Goal: Task Accomplishment & Management: Manage account settings

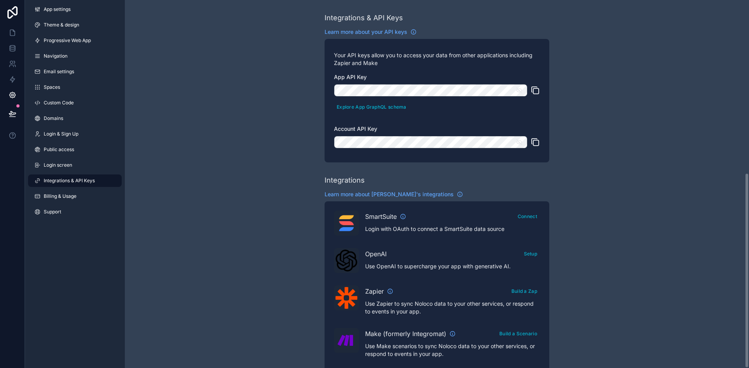
scroll to position [326, 0]
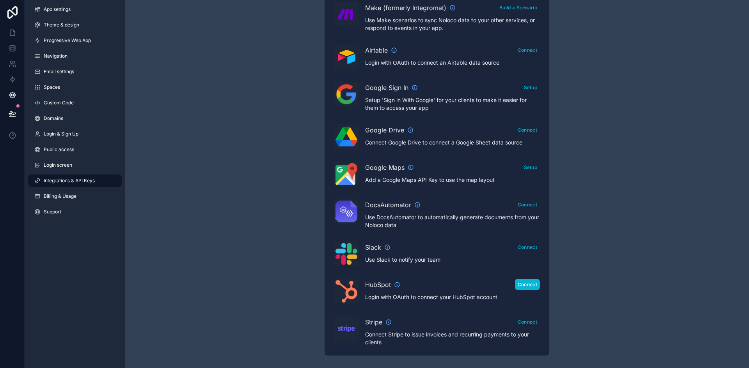
click at [526, 287] on button "Connect" at bounding box center [527, 284] width 25 height 11
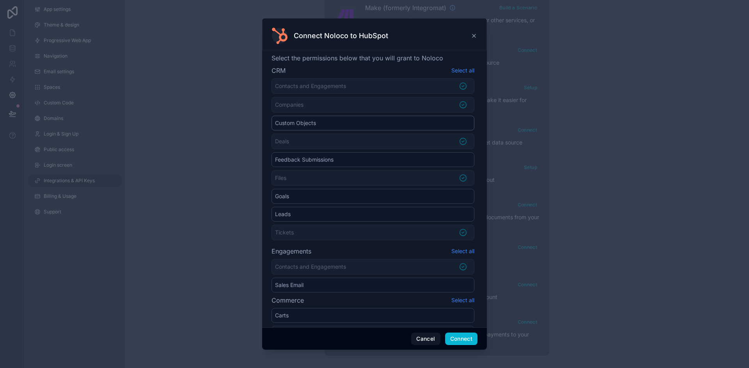
click at [445, 122] on li "Custom Objects" at bounding box center [372, 123] width 203 height 15
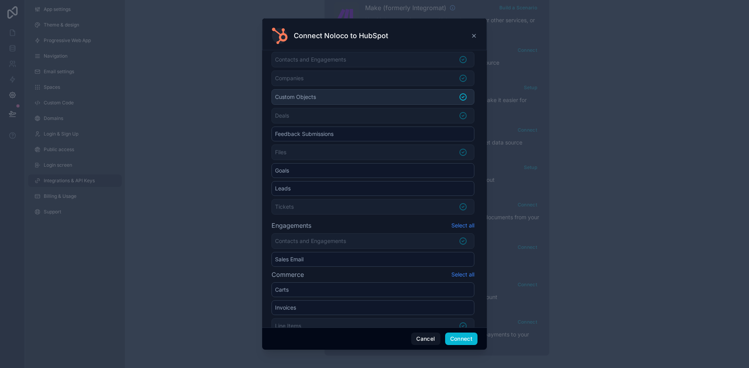
scroll to position [39, 0]
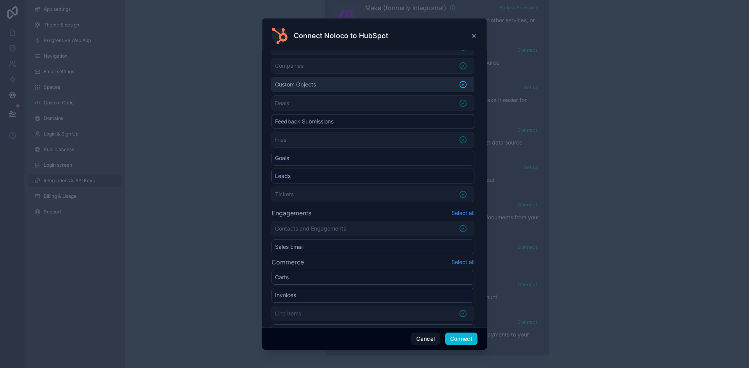
click at [457, 177] on li "Leads" at bounding box center [372, 176] width 203 height 15
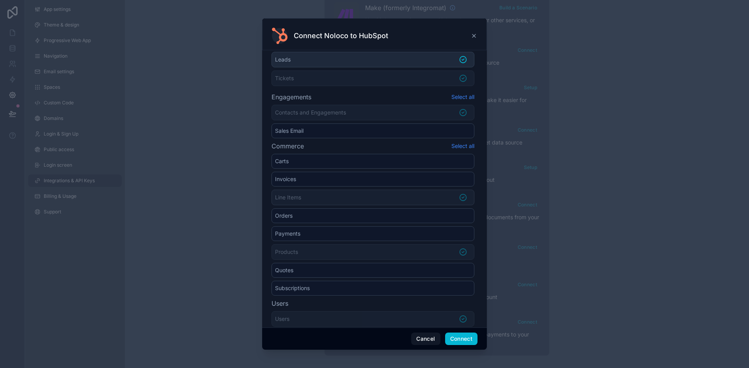
scroll to position [180, 0]
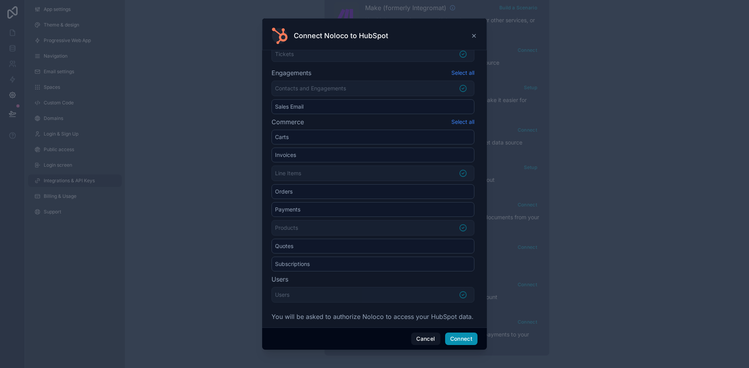
click at [468, 340] on button "Connect" at bounding box center [461, 339] width 32 height 12
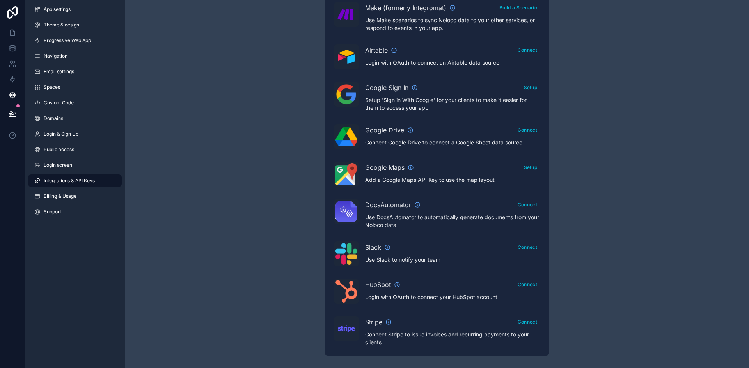
click at [82, 182] on span "Integrations & API Keys" at bounding box center [69, 181] width 51 height 6
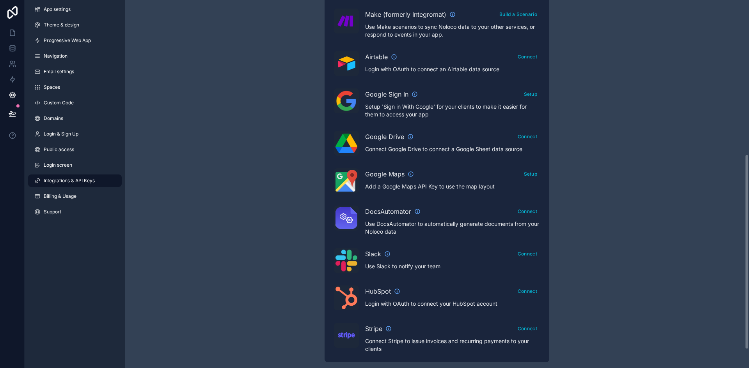
scroll to position [326, 0]
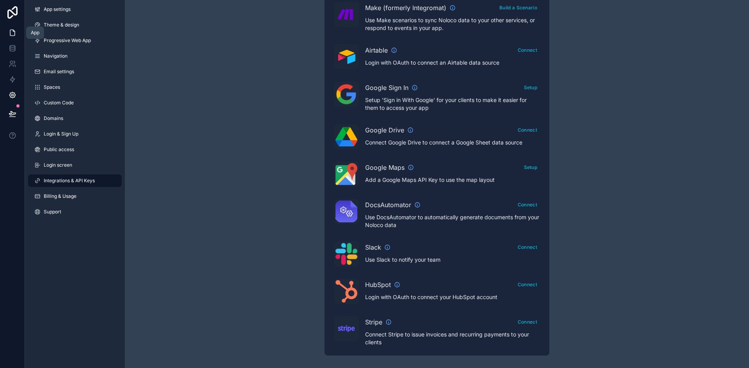
click at [14, 31] on icon at bounding box center [12, 33] width 5 height 6
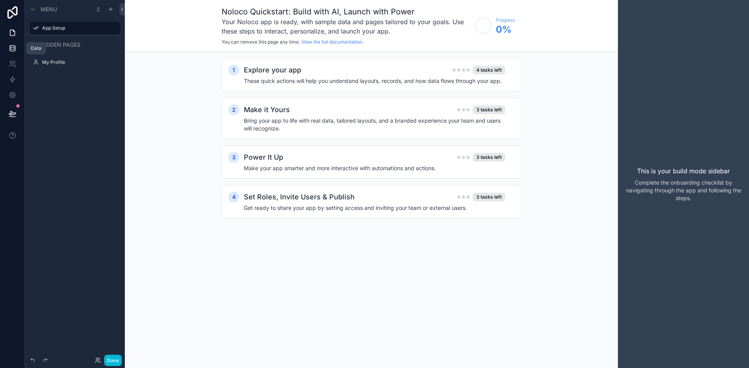
click at [12, 46] on icon at bounding box center [13, 48] width 8 height 8
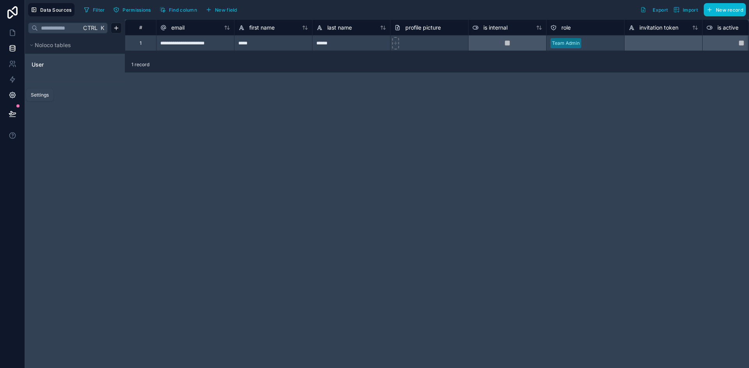
click at [12, 97] on icon at bounding box center [13, 95] width 8 height 8
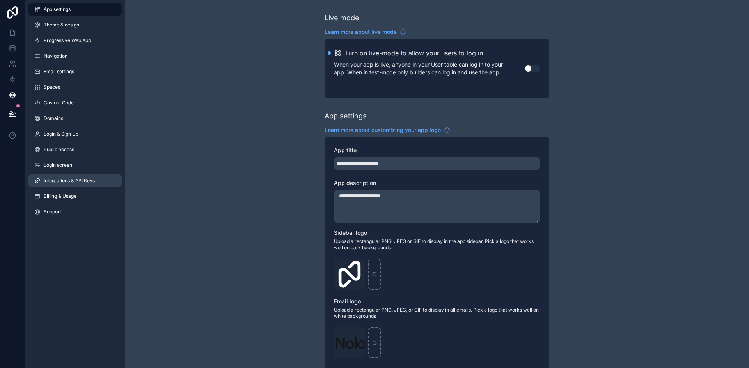
click at [61, 182] on span "Integrations & API Keys" at bounding box center [69, 181] width 51 height 6
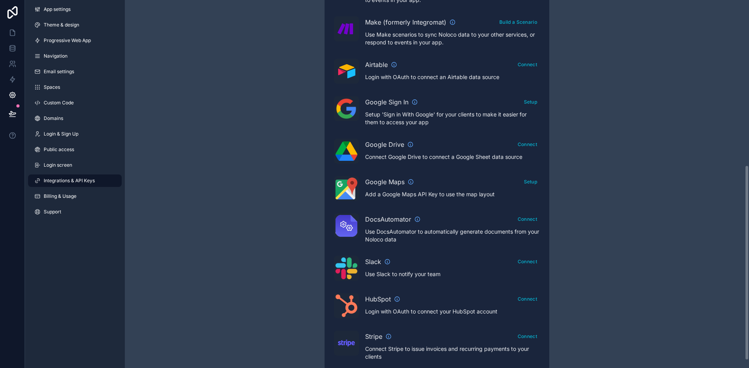
scroll to position [326, 0]
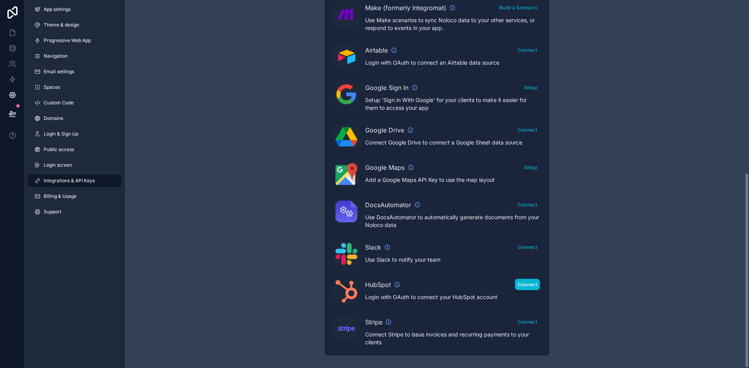
click at [531, 286] on button "Connect" at bounding box center [527, 284] width 25 height 11
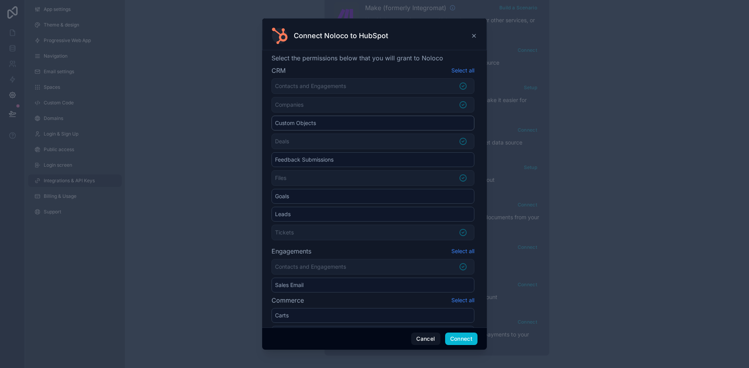
click at [458, 124] on li "Custom Objects" at bounding box center [372, 123] width 203 height 15
click at [462, 216] on li "Leads" at bounding box center [372, 215] width 203 height 15
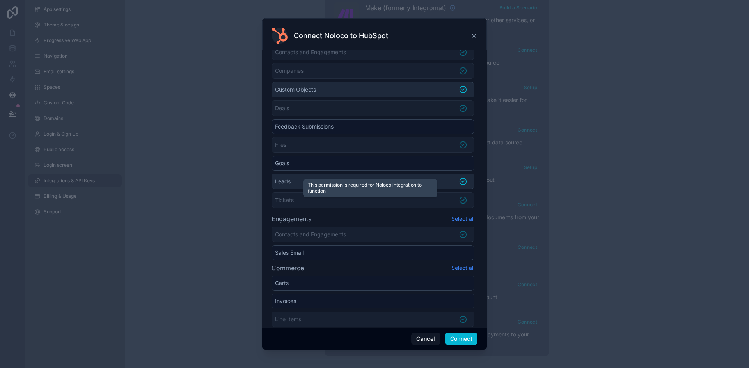
scroll to position [180, 0]
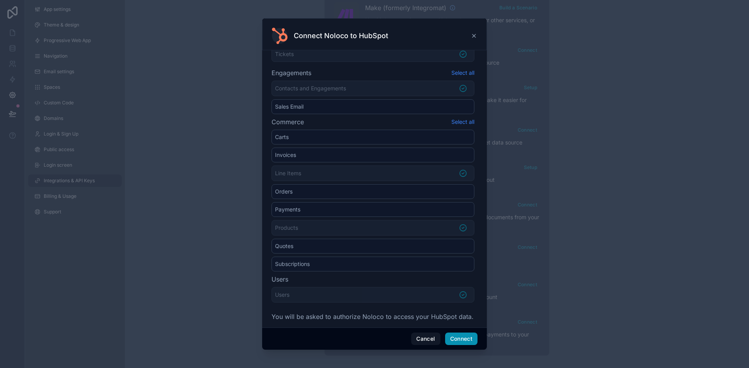
click at [461, 336] on button "Connect" at bounding box center [461, 339] width 32 height 12
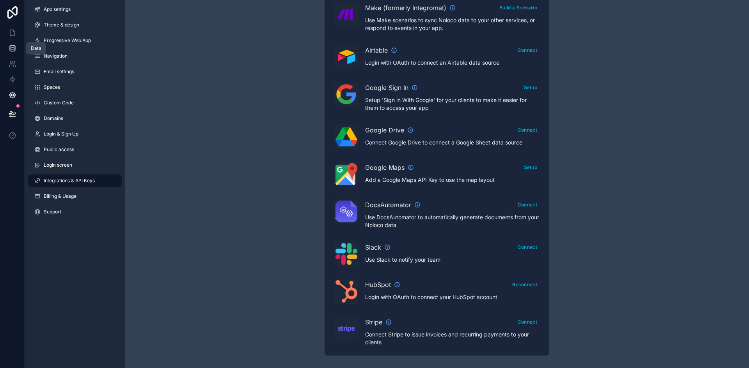
click at [10, 48] on icon at bounding box center [12, 47] width 5 height 3
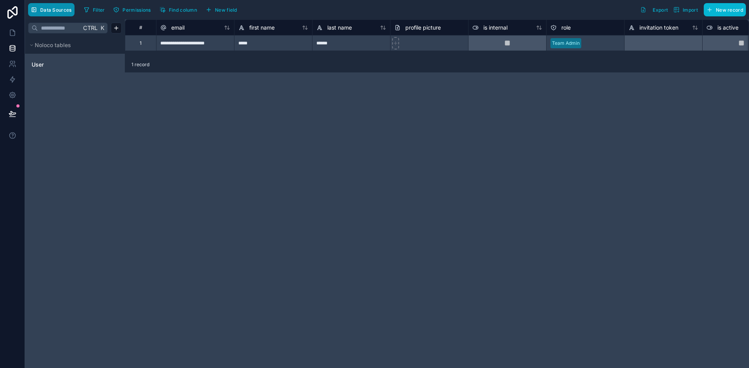
click at [63, 10] on span "Data Sources" at bounding box center [56, 10] width 32 height 6
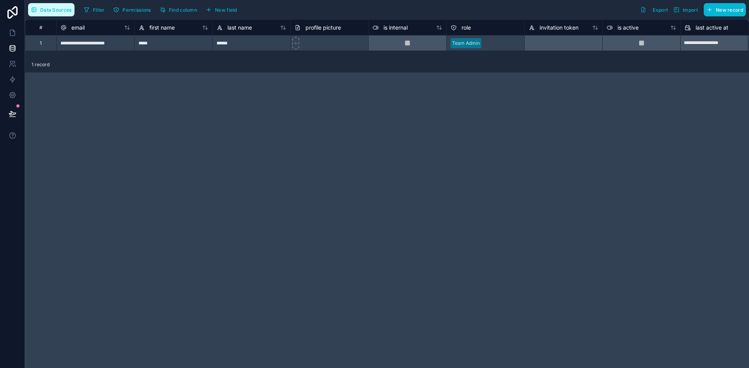
click at [63, 10] on span "Data Sources" at bounding box center [56, 10] width 32 height 6
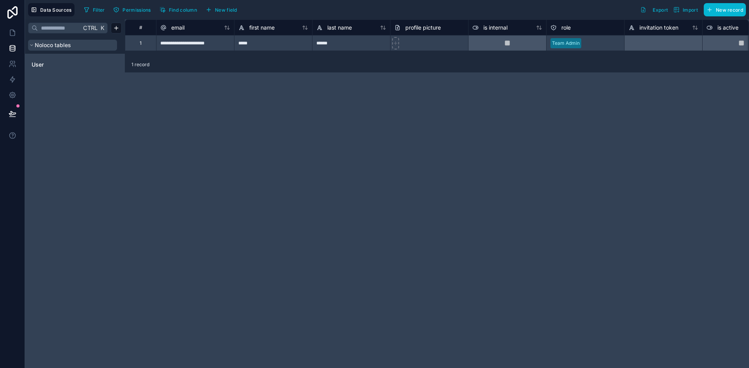
click at [70, 45] on span "Noloco tables" at bounding box center [53, 45] width 36 height 8
click at [684, 10] on span "Import" at bounding box center [689, 10] width 15 height 6
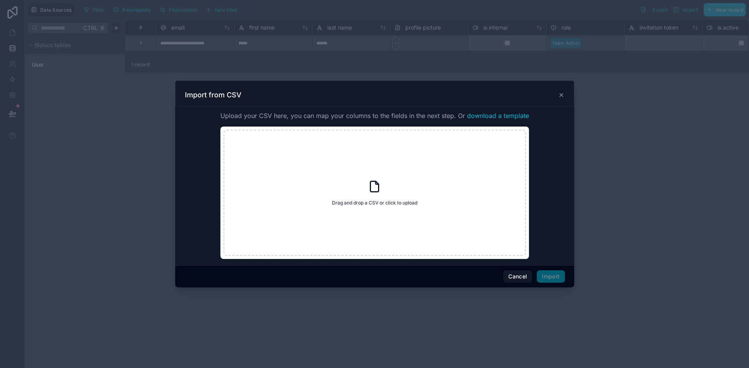
click at [561, 93] on icon at bounding box center [561, 95] width 6 height 6
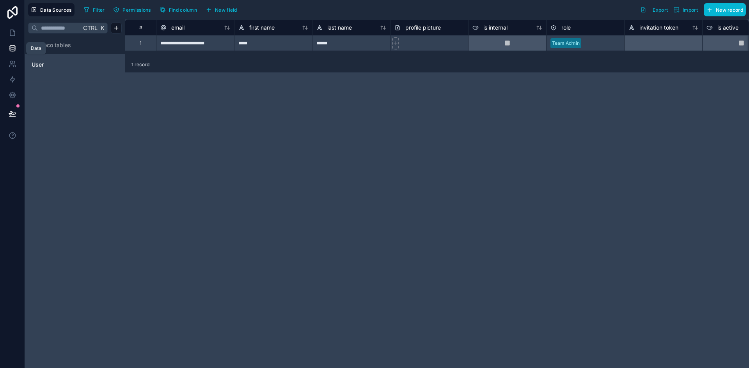
click at [14, 50] on icon at bounding box center [13, 48] width 8 height 8
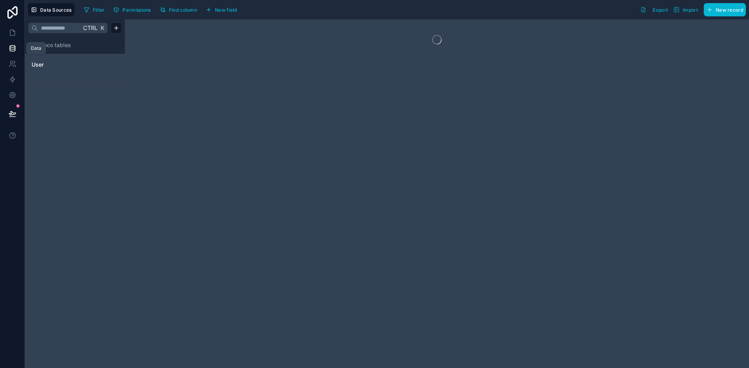
click at [14, 51] on icon at bounding box center [13, 48] width 8 height 8
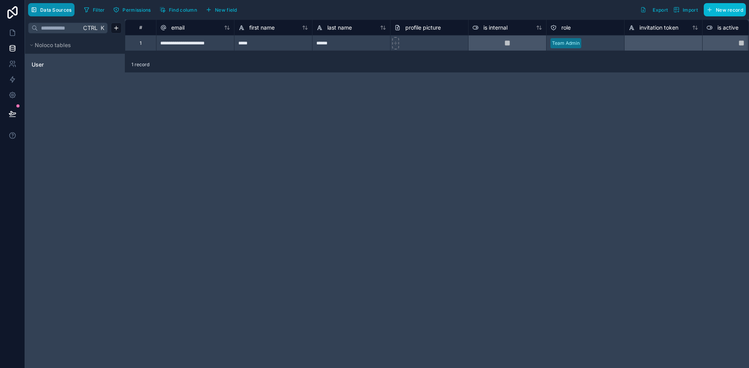
click at [57, 10] on span "Data Sources" at bounding box center [56, 10] width 32 height 6
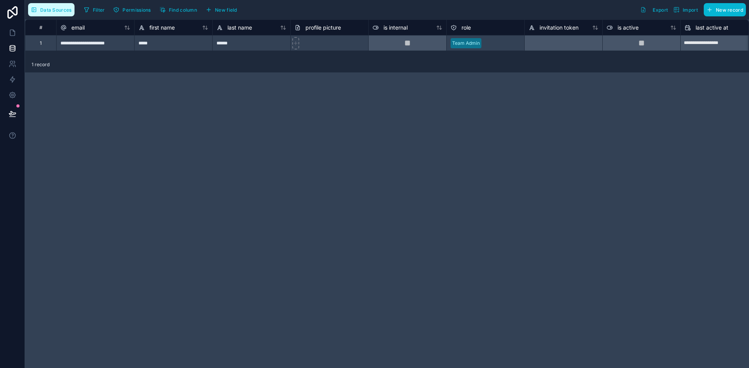
click at [57, 11] on span "Data Sources" at bounding box center [56, 10] width 32 height 6
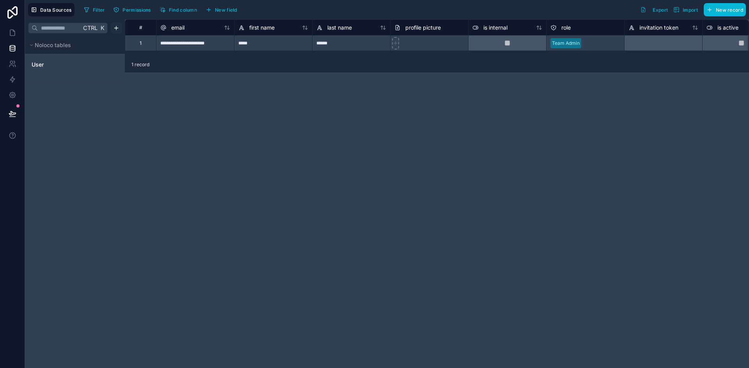
click at [116, 27] on html "**********" at bounding box center [374, 184] width 749 height 368
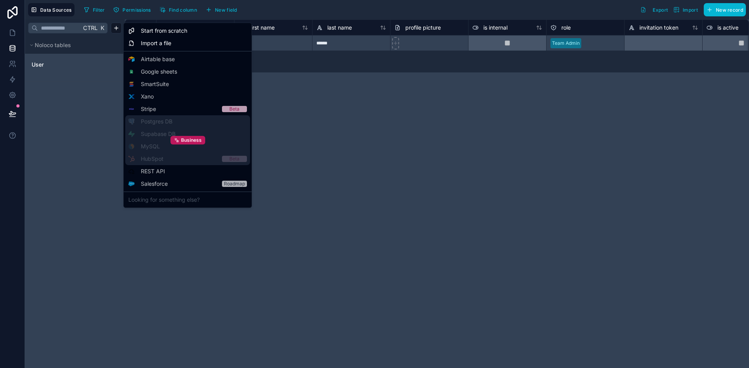
click at [175, 159] on div "Business" at bounding box center [187, 140] width 125 height 50
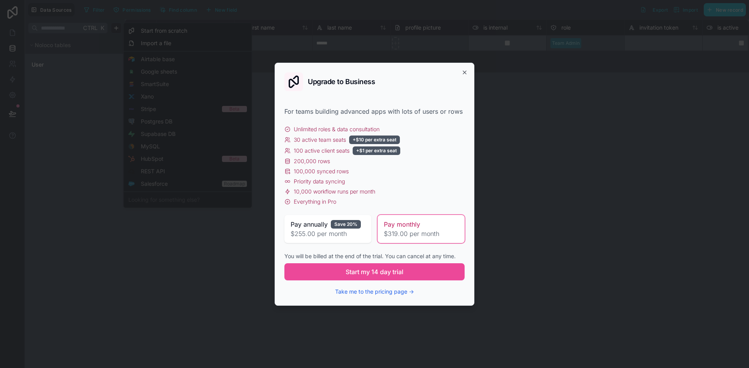
click at [466, 71] on icon "button" at bounding box center [464, 72] width 6 height 6
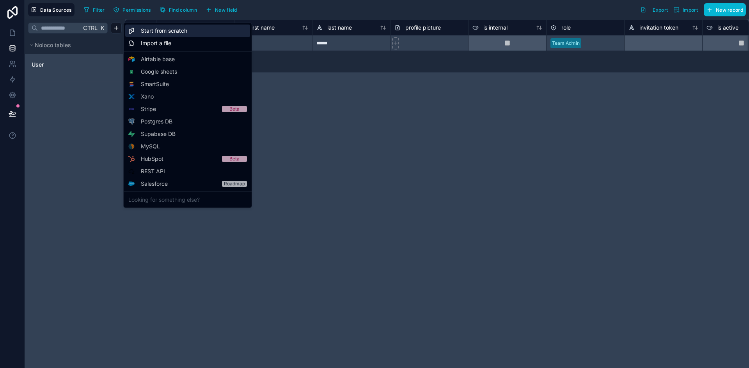
click at [177, 30] on span "Start from scratch" at bounding box center [164, 31] width 46 height 8
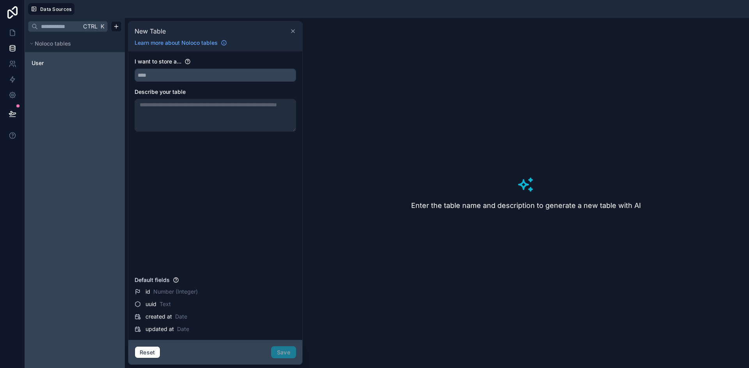
click at [292, 32] on icon at bounding box center [293, 31] width 6 height 6
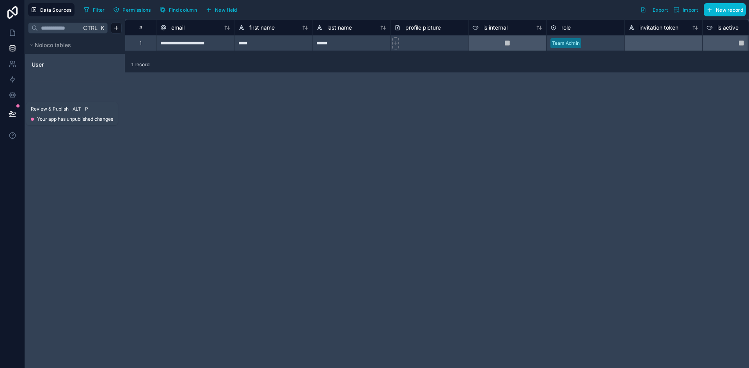
click at [16, 116] on icon at bounding box center [13, 114] width 8 height 8
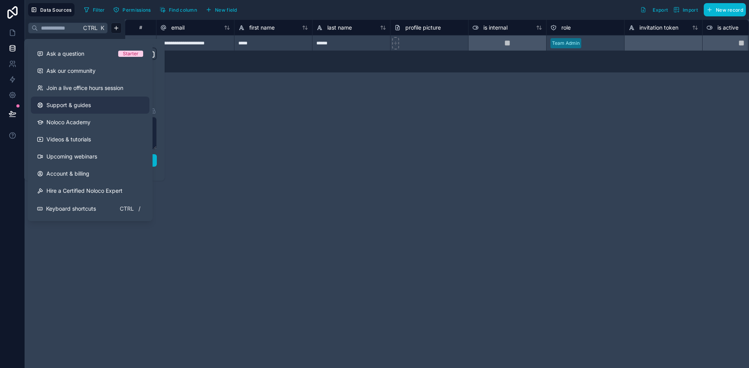
click at [88, 106] on span "Support & guides" at bounding box center [68, 105] width 44 height 8
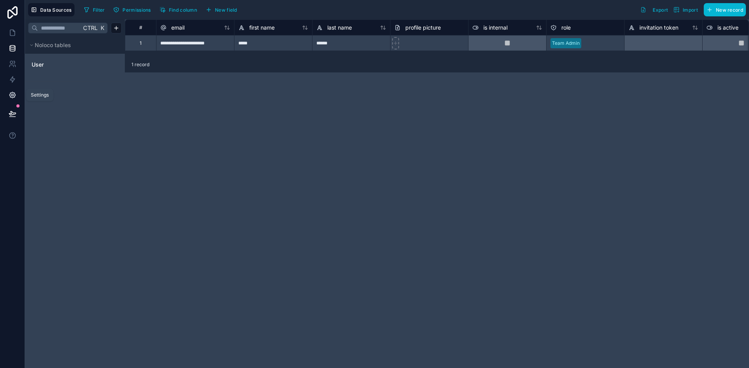
click at [13, 94] on icon at bounding box center [13, 95] width 8 height 8
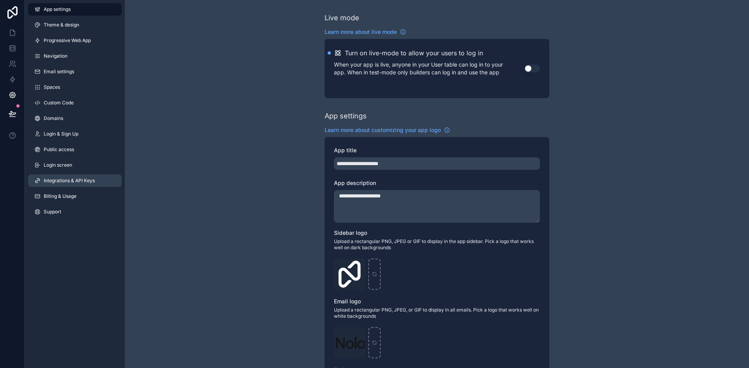
click at [80, 182] on span "Integrations & API Keys" at bounding box center [69, 181] width 51 height 6
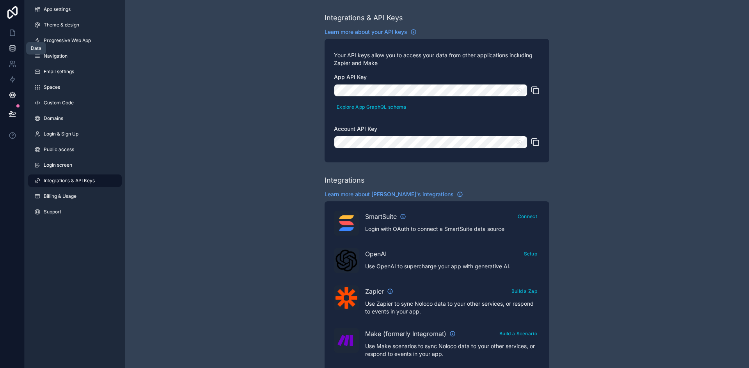
click at [9, 44] on link at bounding box center [12, 49] width 25 height 16
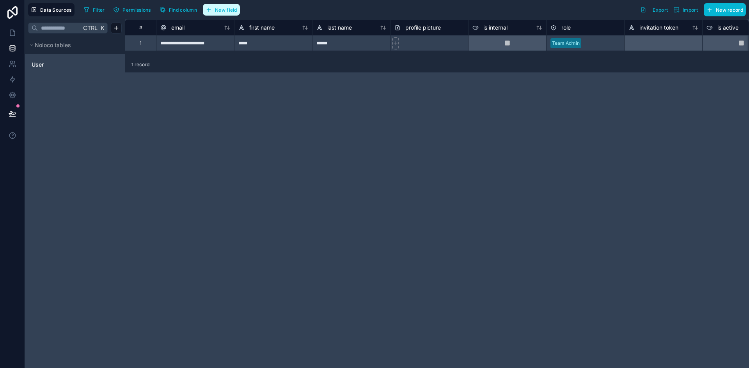
click at [216, 11] on span "New field" at bounding box center [226, 10] width 22 height 6
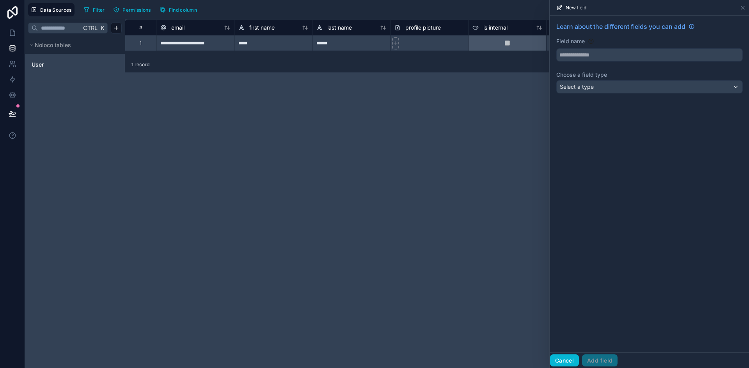
click at [560, 360] on button "Cancel" at bounding box center [564, 361] width 29 height 12
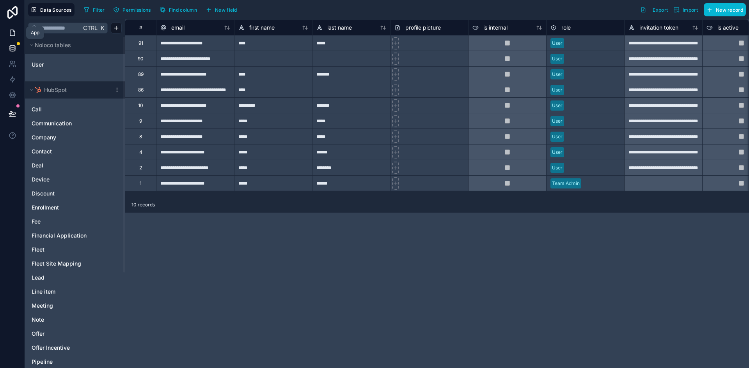
click at [7, 33] on link at bounding box center [12, 33] width 25 height 16
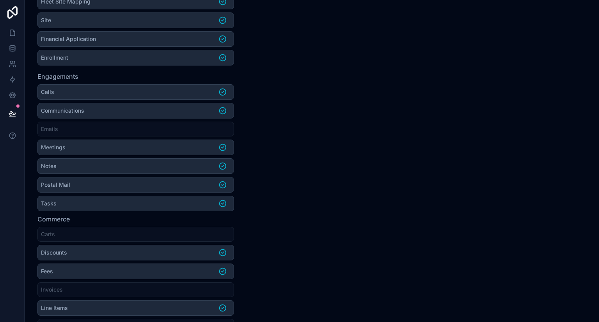
scroll to position [516, 0]
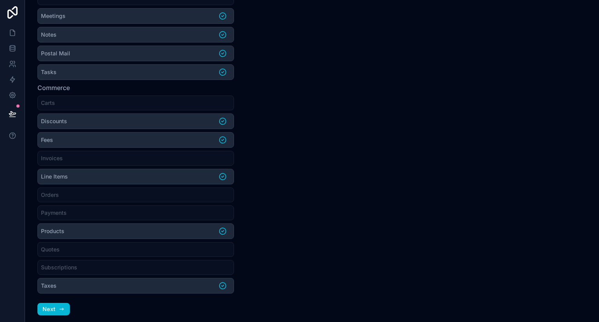
click at [56, 310] on div "Sync data from HubSpot How do I connect my HubSpot Account? Connect Noloco to y…" at bounding box center [137, 161] width 225 height 322
click at [57, 304] on button "Next" at bounding box center [53, 309] width 32 height 12
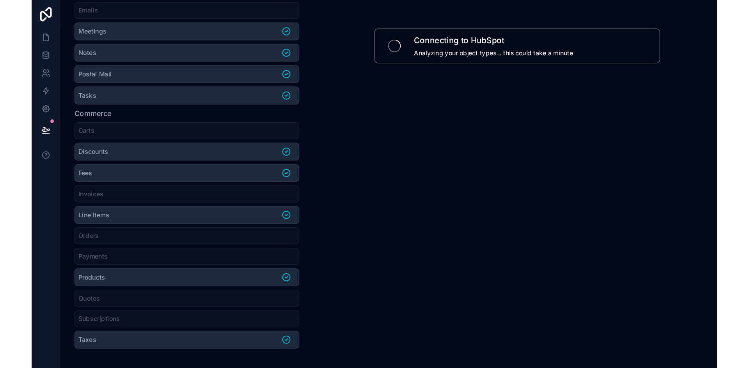
scroll to position [499, 0]
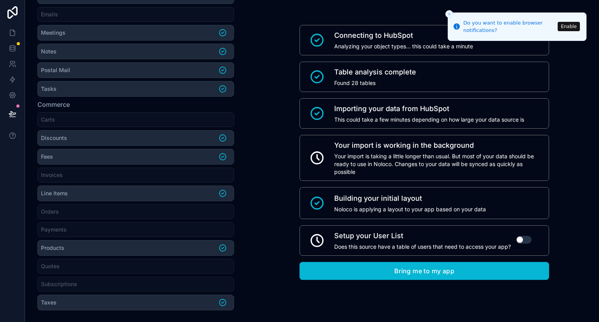
click at [566, 28] on button "Enable" at bounding box center [569, 26] width 22 height 9
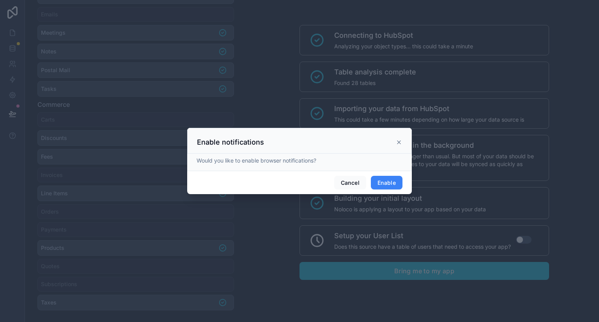
click at [394, 182] on button "Enable" at bounding box center [387, 183] width 32 height 14
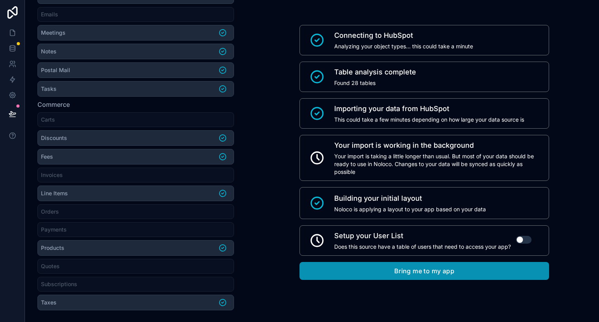
click at [465, 266] on button "Bring me to my app" at bounding box center [424, 271] width 250 height 18
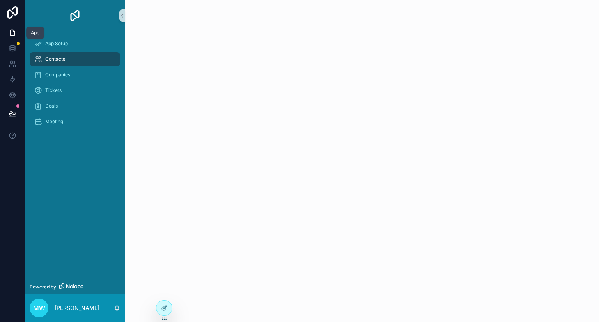
click at [16, 30] on link at bounding box center [12, 33] width 25 height 16
click at [11, 35] on icon at bounding box center [13, 33] width 8 height 8
click at [9, 49] on icon at bounding box center [13, 48] width 8 height 8
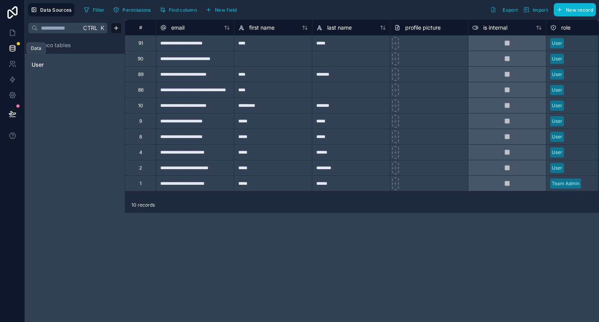
drag, startPoint x: 8, startPoint y: 48, endPoint x: 18, endPoint y: 52, distance: 10.4
click at [8, 48] on link at bounding box center [12, 49] width 25 height 16
click at [57, 14] on button "Data Sources" at bounding box center [51, 9] width 46 height 13
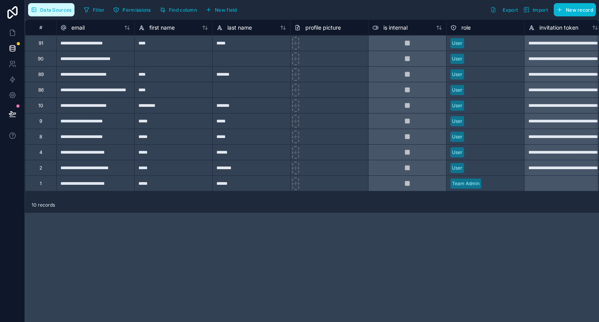
click at [58, 13] on button "Data Sources" at bounding box center [51, 9] width 46 height 13
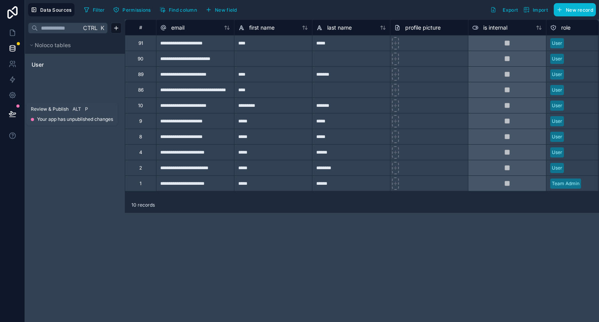
click at [12, 110] on button at bounding box center [12, 114] width 17 height 22
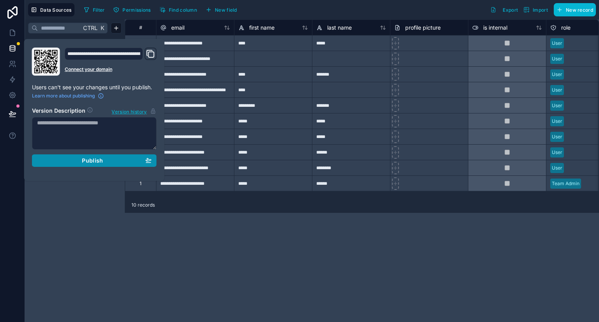
click at [86, 161] on span "Publish" at bounding box center [92, 160] width 21 height 7
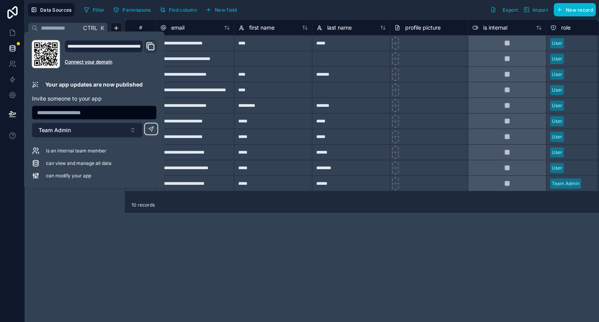
click at [132, 135] on button "Team Admin" at bounding box center [87, 130] width 111 height 15
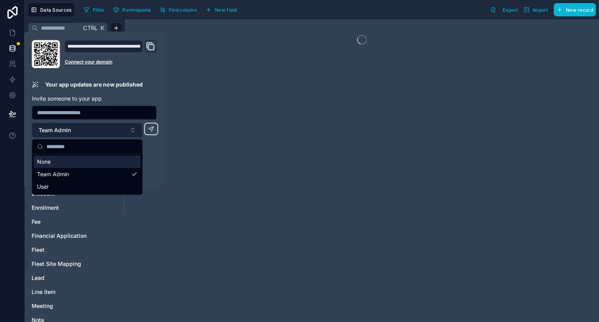
click at [133, 133] on button "Team Admin" at bounding box center [87, 130] width 111 height 15
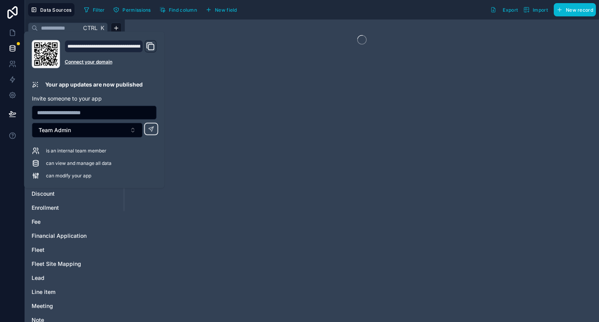
click at [17, 189] on div at bounding box center [12, 161] width 25 height 322
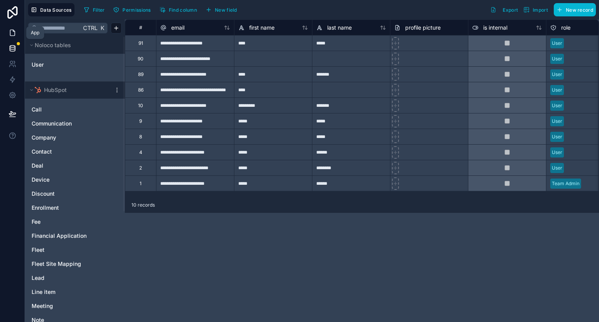
click at [10, 36] on icon at bounding box center [13, 33] width 8 height 8
